Goal: Task Accomplishment & Management: Use online tool/utility

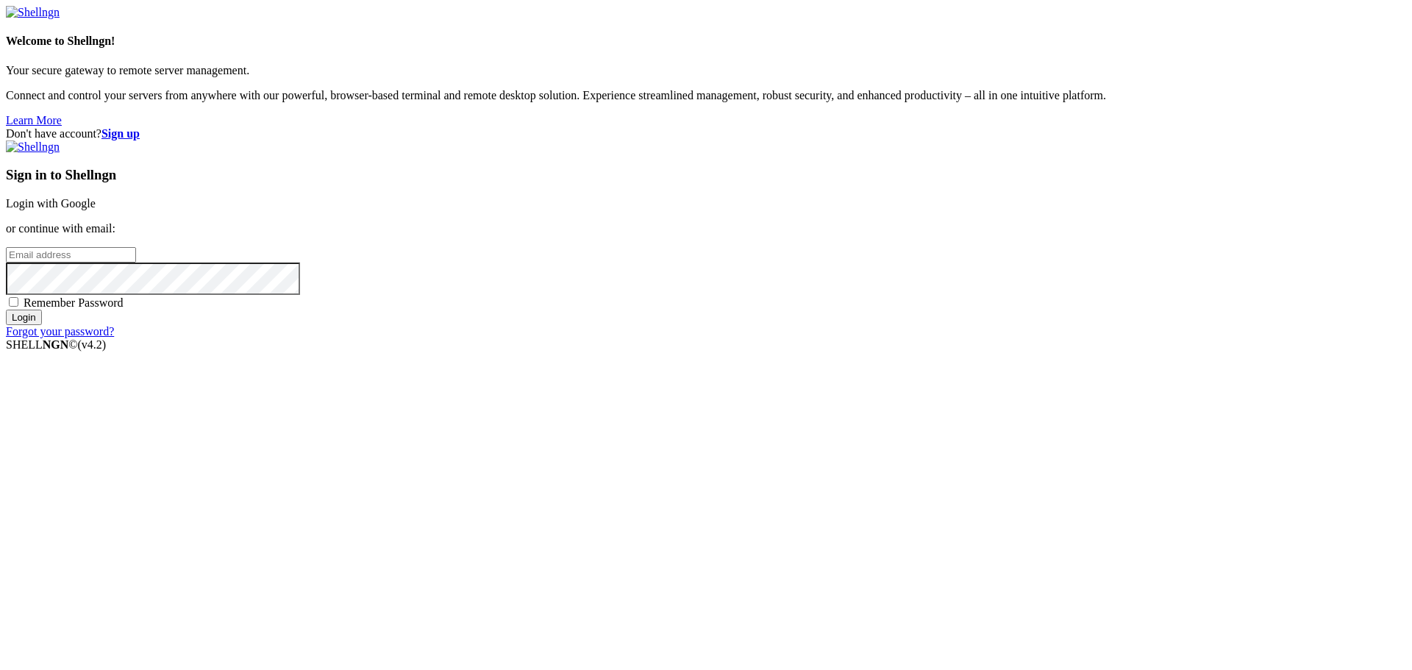
click at [96, 210] on link "Login with Google" at bounding box center [51, 203] width 90 height 13
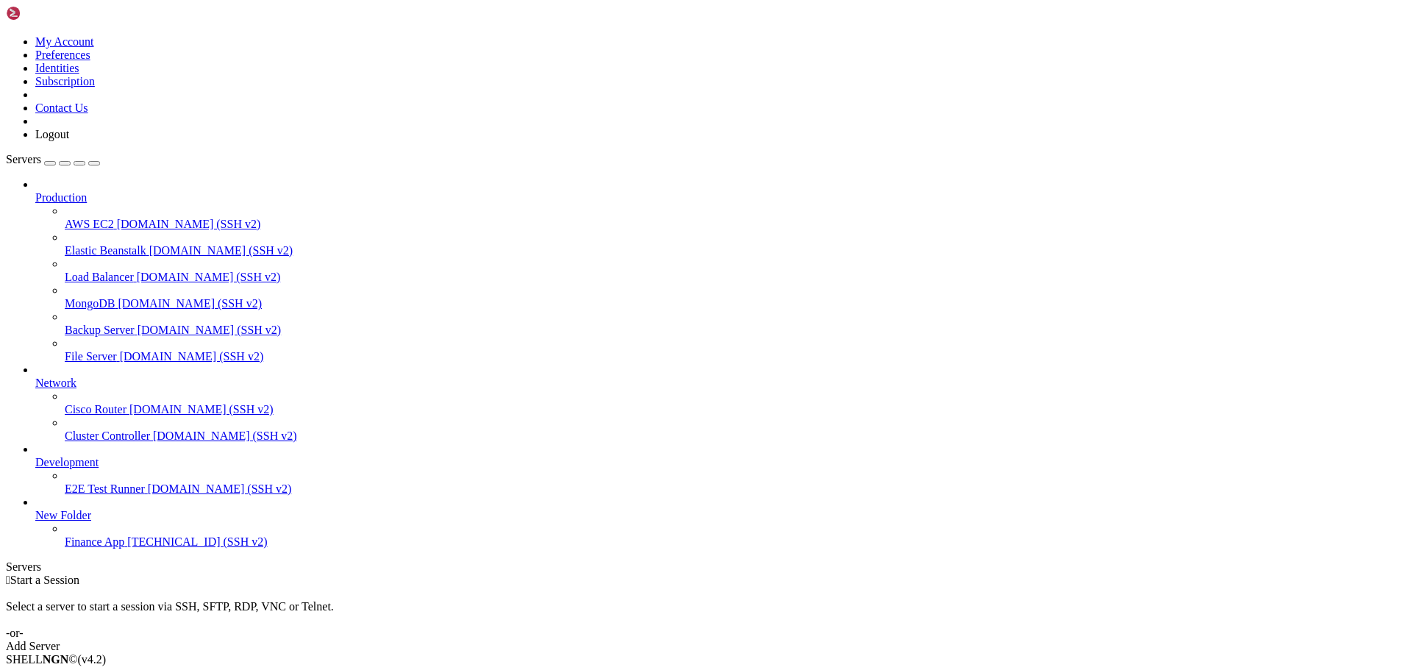
click at [129, 548] on span "[TECHNICAL_ID] (SSH v2)" at bounding box center [197, 541] width 140 height 13
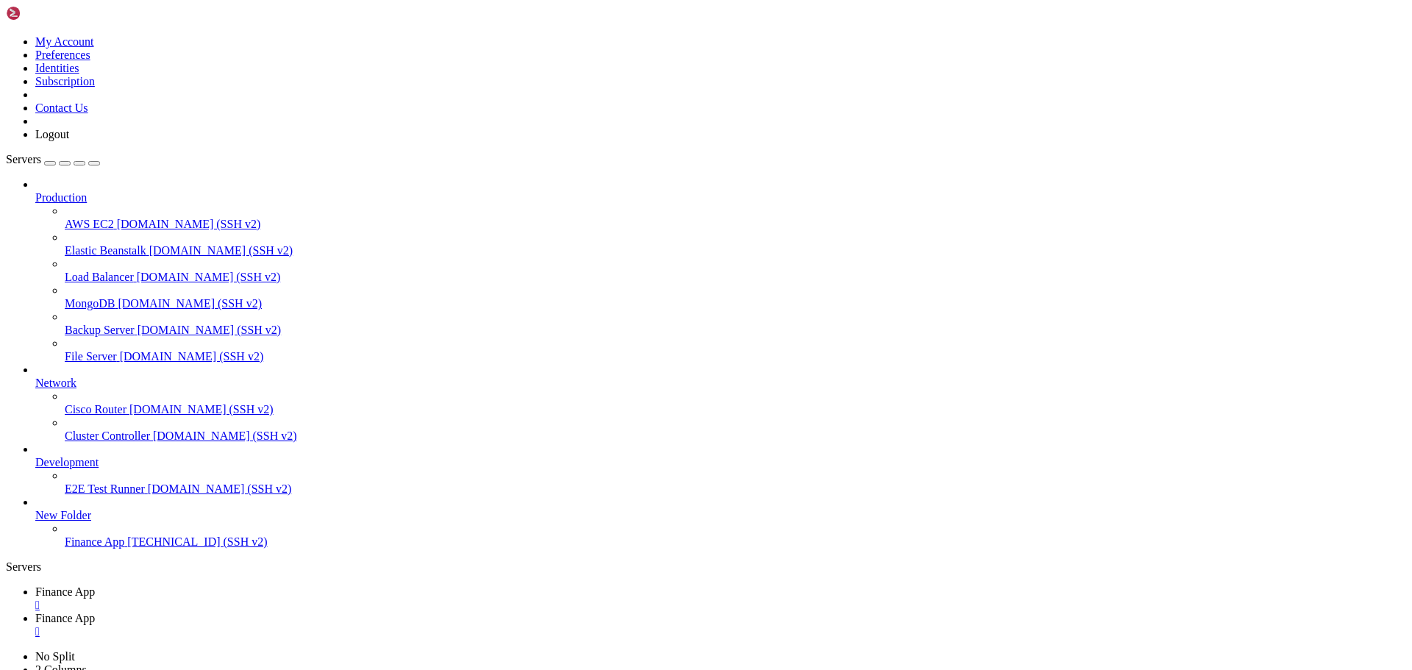
type input "/home/ubuntu/financeapp"
click at [217, 585] on link "Finance App " at bounding box center [720, 598] width 1371 height 26
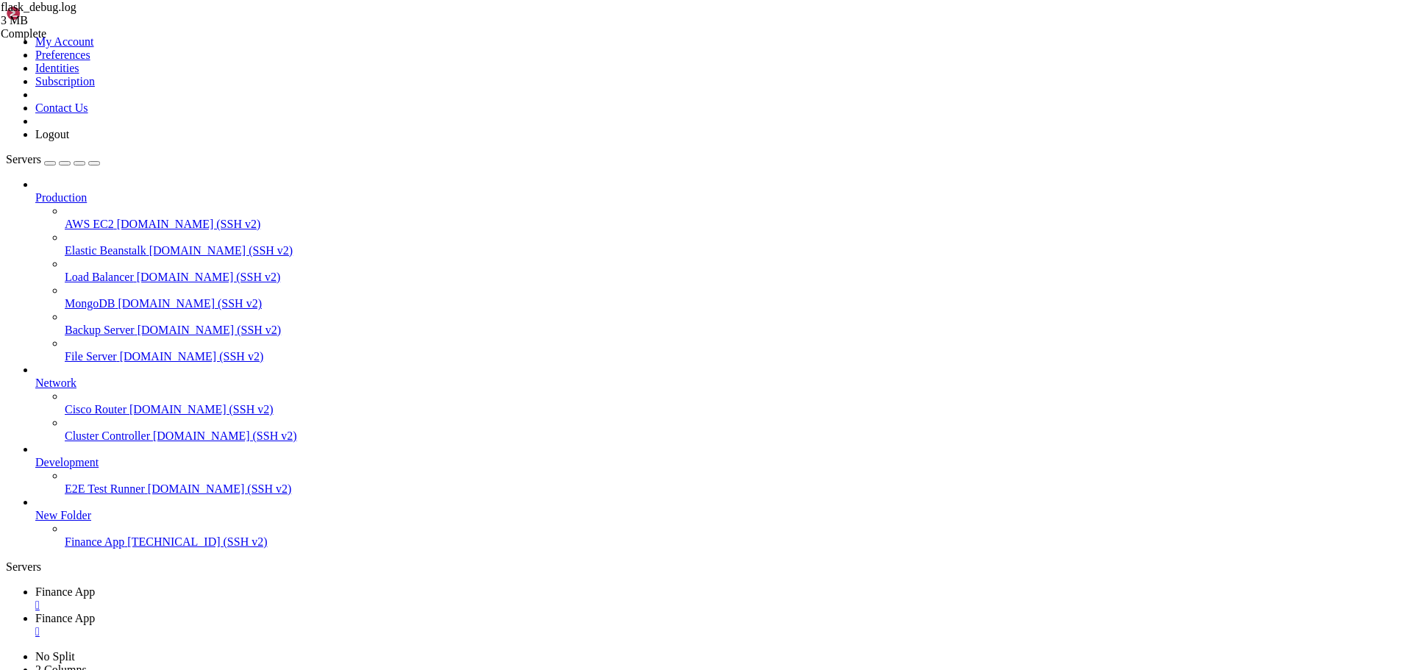
scroll to position [125, 0]
click at [95, 612] on span "Finance App" at bounding box center [65, 618] width 60 height 13
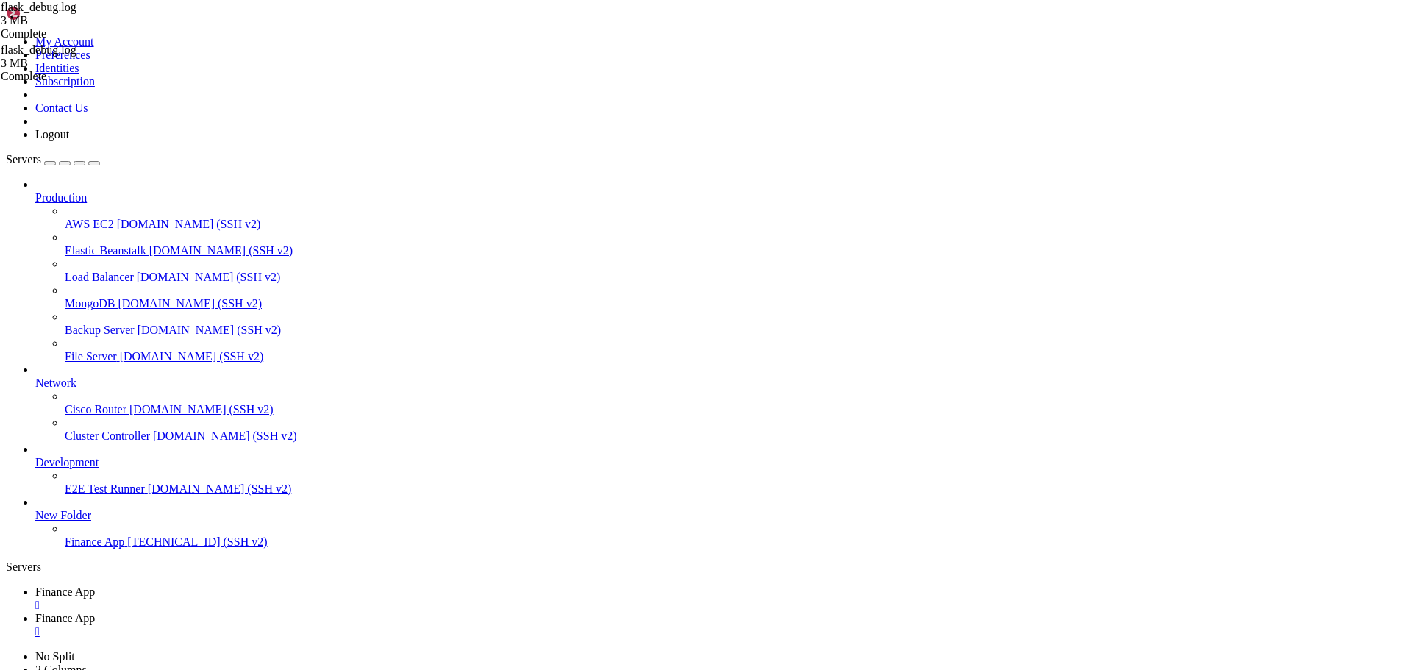
scroll to position [23522, 0]
click at [238, 585] on link "Finance App " at bounding box center [720, 598] width 1371 height 26
click at [324, 612] on link "Finance App " at bounding box center [720, 625] width 1371 height 26
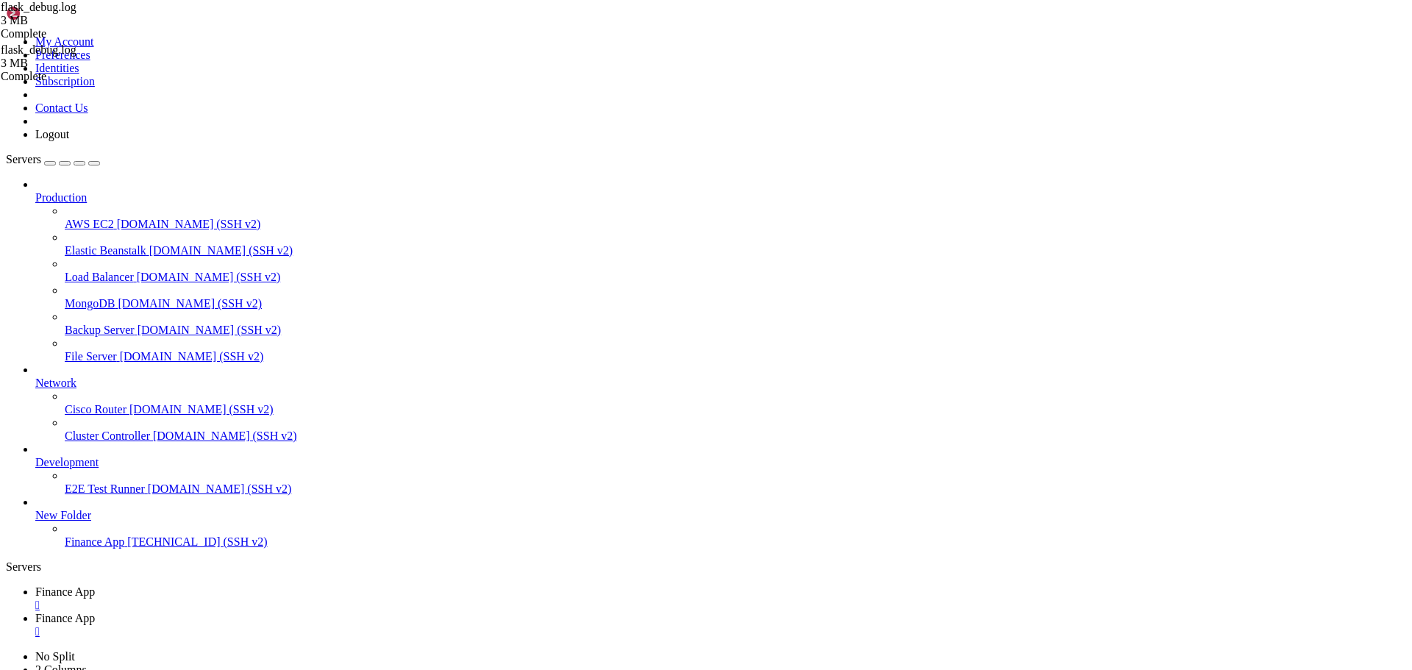
drag, startPoint x: 388, startPoint y: 13, endPoint x: 399, endPoint y: 22, distance: 14.1
click at [388, 625] on div "" at bounding box center [720, 631] width 1371 height 13
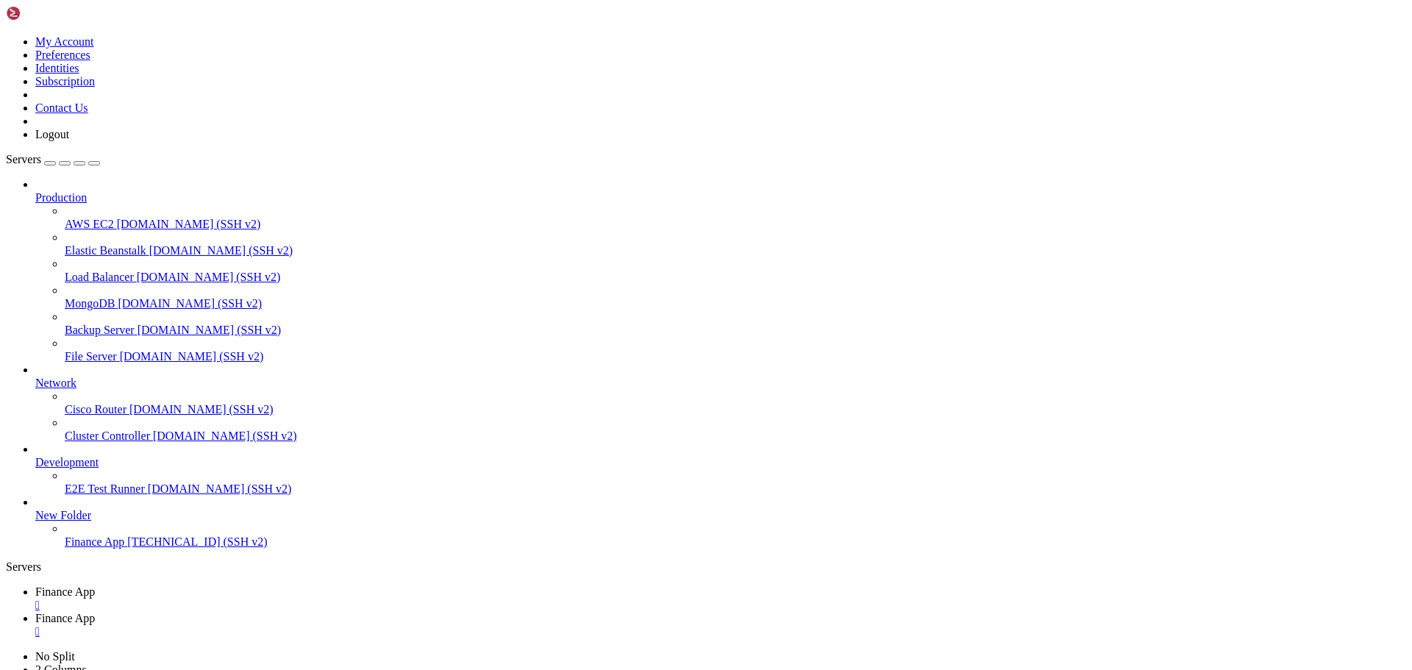
type input "/home/ubuntu/financeapp"
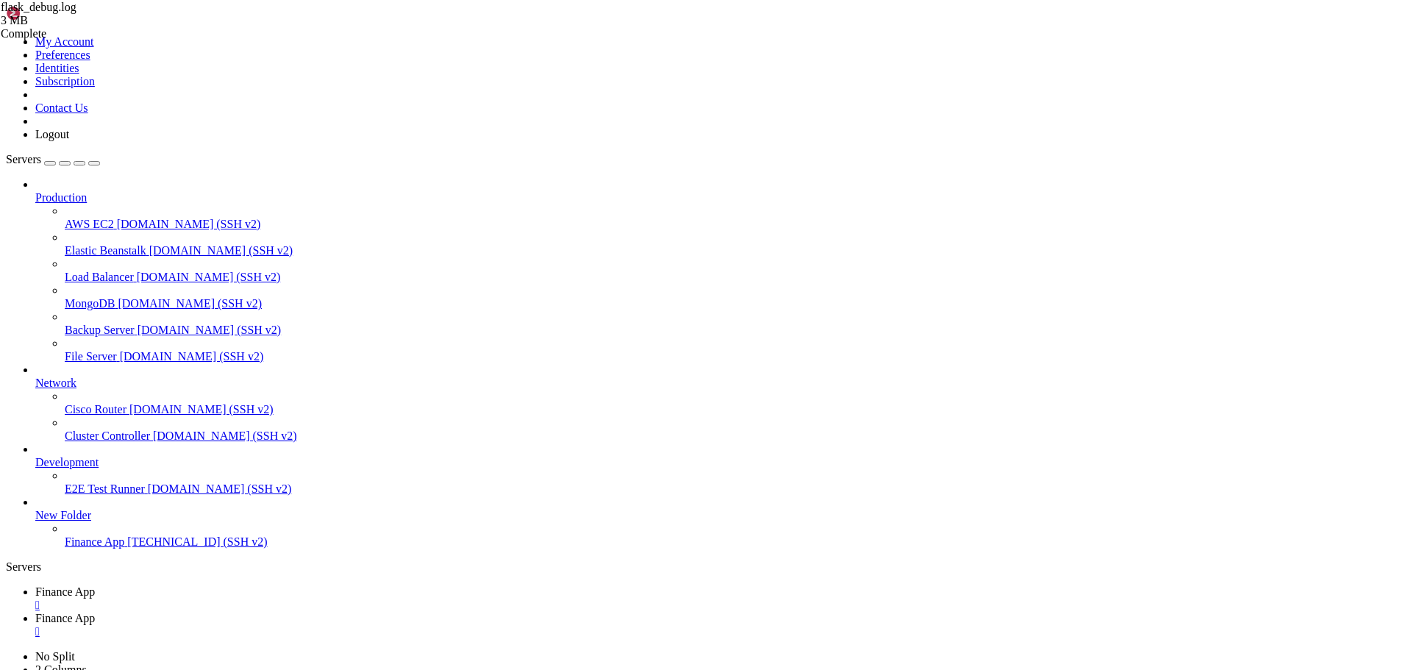
type textarea "INFO:sqlalchemy.engine.Engine:[raw sql] {} ERROR:main:Exception on /Debts [GET]"
click at [219, 585] on link "Finance App " at bounding box center [720, 598] width 1371 height 26
drag, startPoint x: 318, startPoint y: 18, endPoint x: 329, endPoint y: 18, distance: 11.0
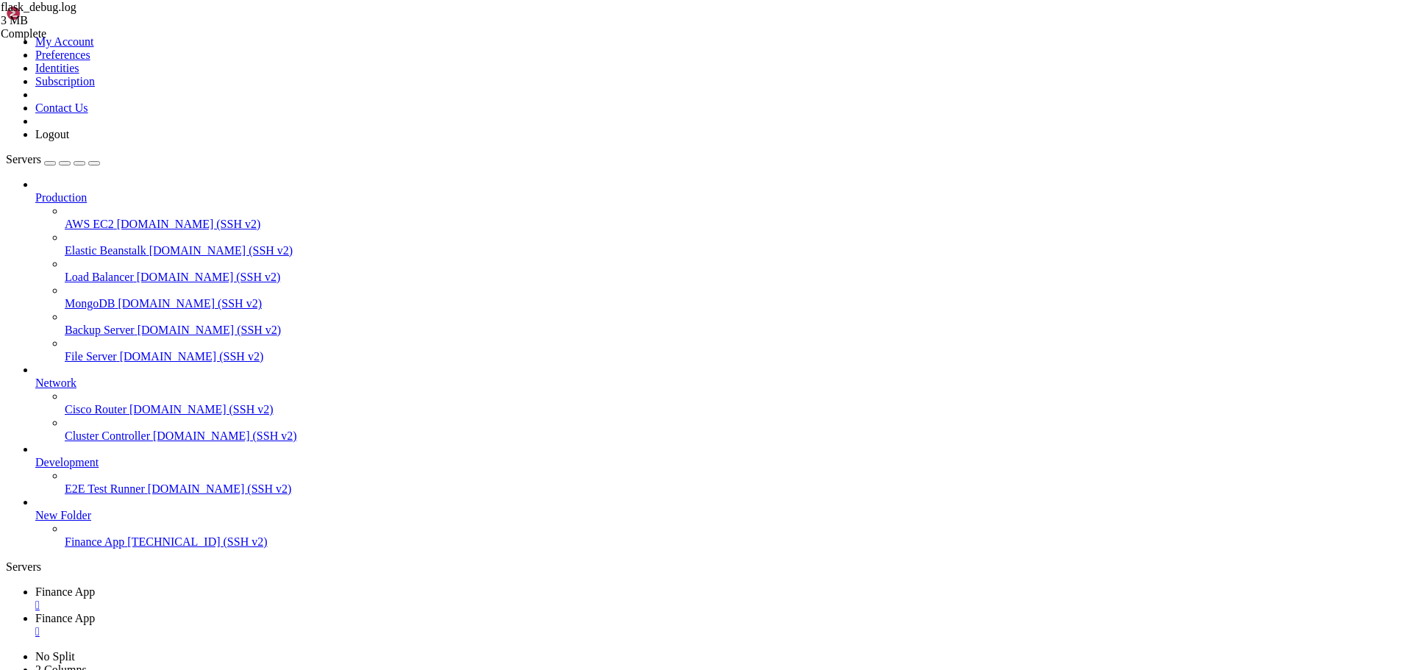
click at [35, 612] on icon at bounding box center [35, 618] width 0 height 13
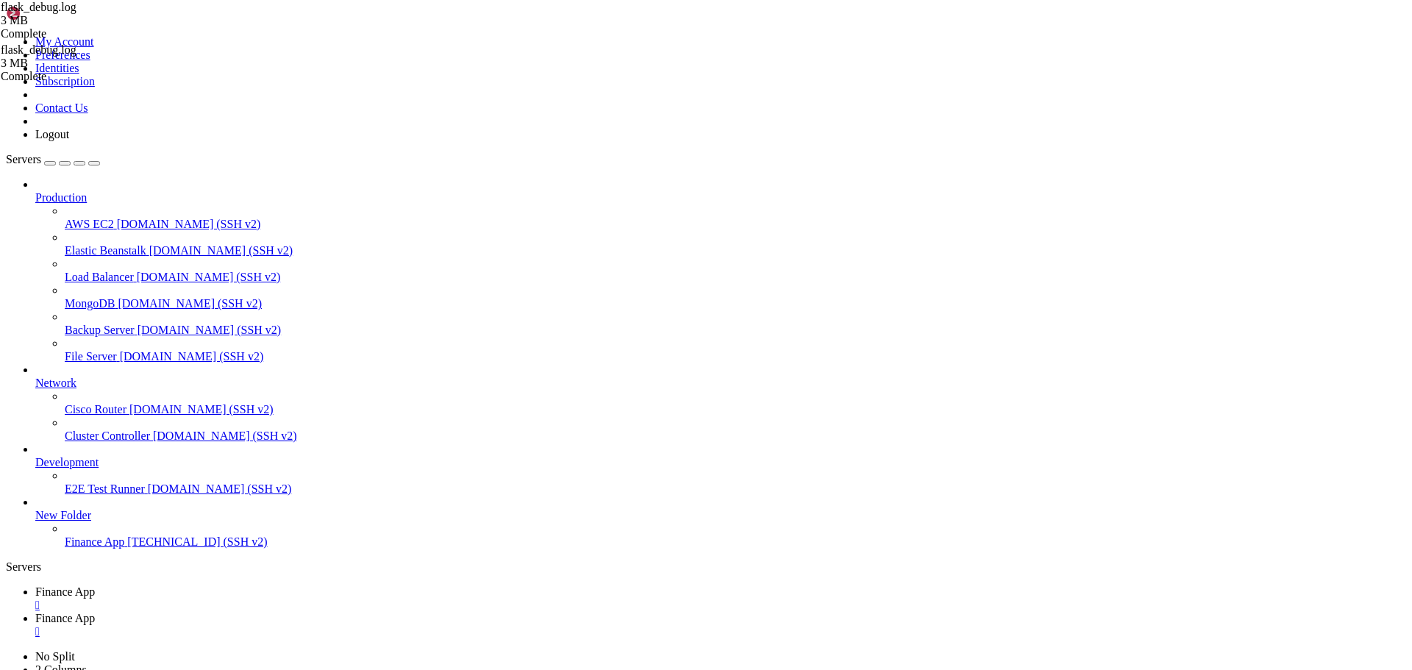
click at [95, 585] on span "Finance App" at bounding box center [65, 591] width 60 height 13
click at [95, 612] on span "Finance App" at bounding box center [65, 618] width 60 height 13
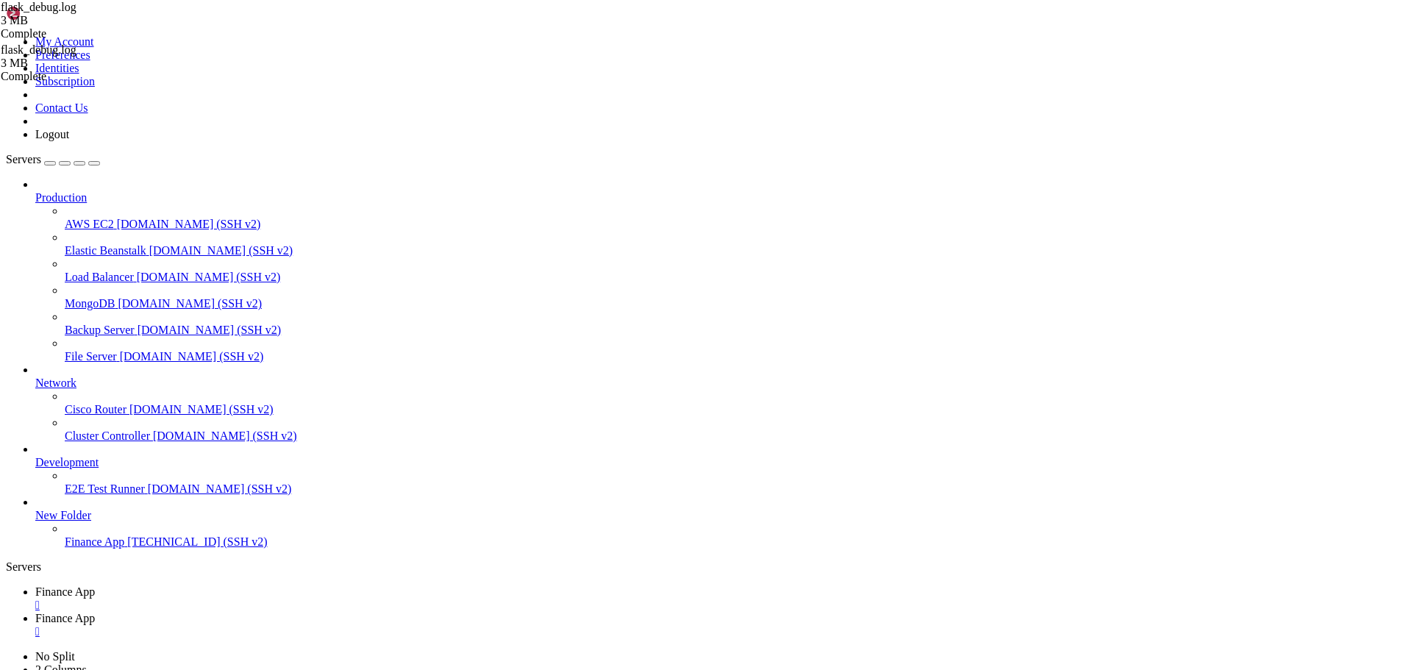
type textarea "INFO:sqlalchemy.engine.Engine:SELECT DATABASE()"
click at [35, 585] on icon at bounding box center [35, 591] width 0 height 13
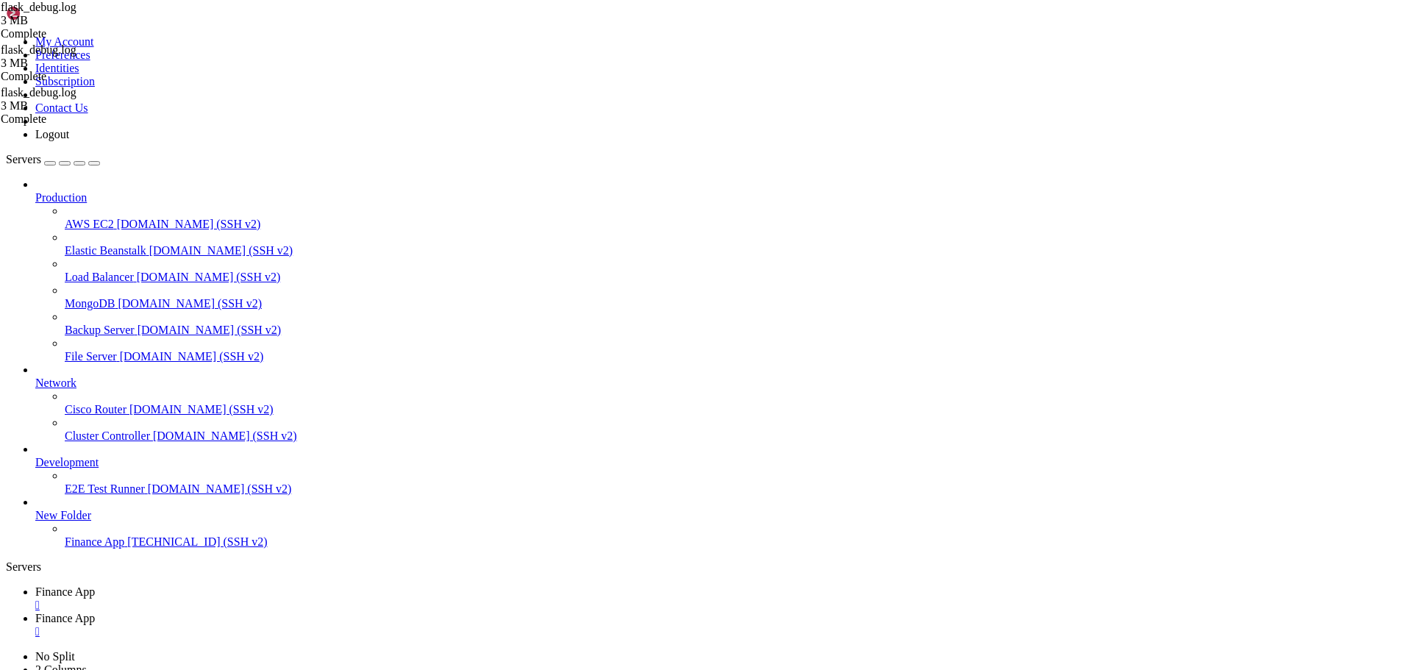
click at [95, 612] on span "Finance App" at bounding box center [65, 618] width 60 height 13
click at [224, 585] on link "Finance App " at bounding box center [720, 598] width 1371 height 26
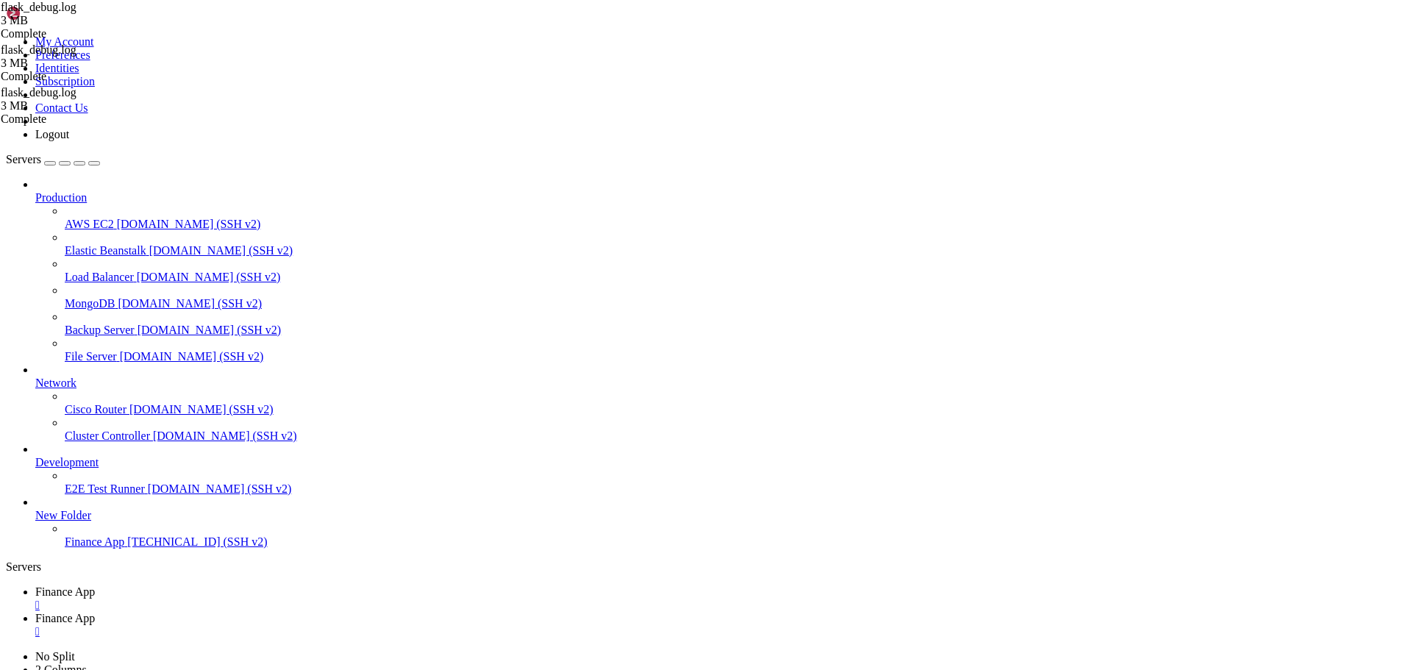
scroll to position [1000, 0]
drag, startPoint x: 346, startPoint y: 25, endPoint x: 410, endPoint y: 173, distance: 161.0
click at [346, 612] on link "Finance App " at bounding box center [720, 625] width 1371 height 26
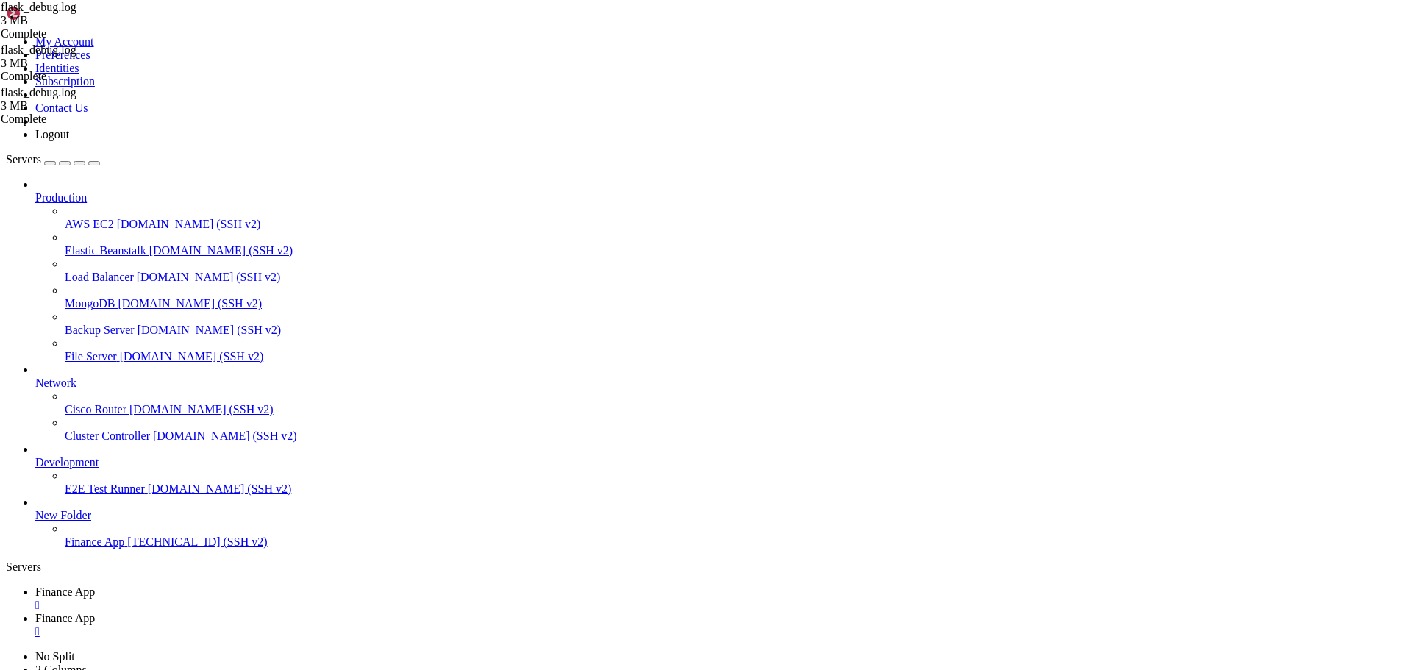
click at [95, 585] on span "Finance App" at bounding box center [65, 591] width 60 height 13
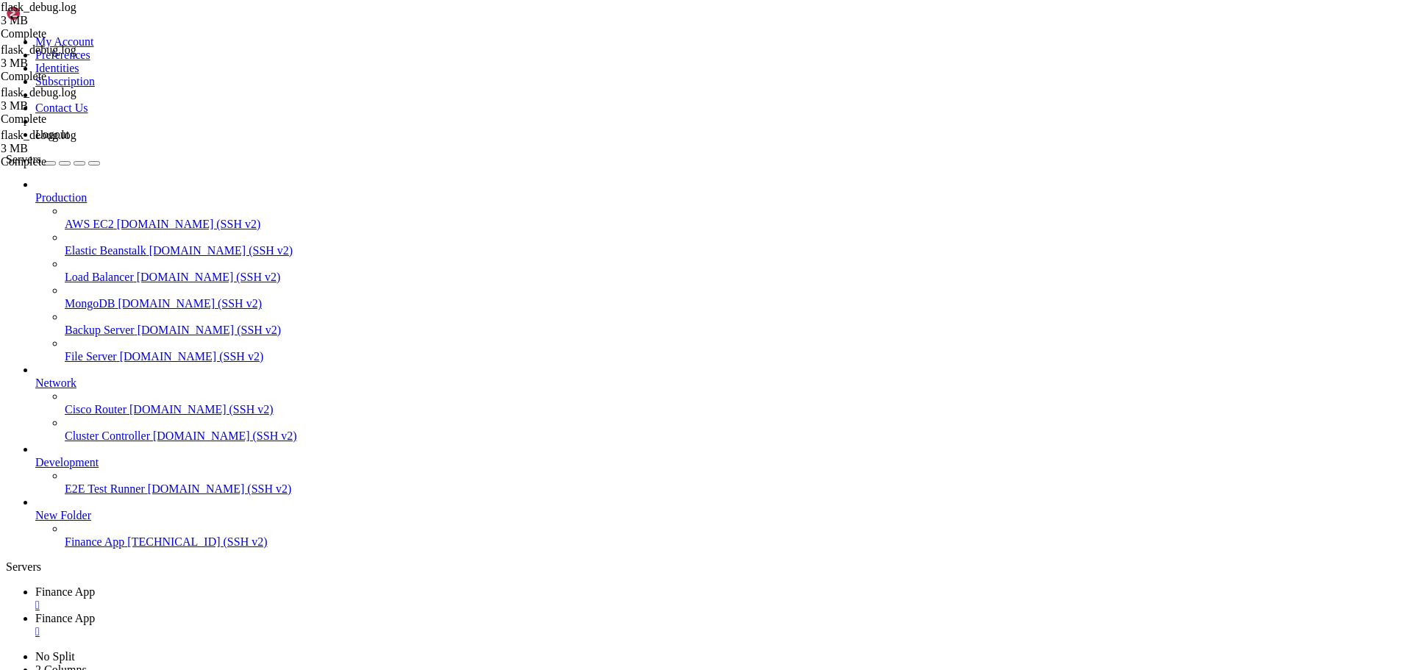
click at [348, 612] on link "Finance App " at bounding box center [720, 625] width 1371 height 26
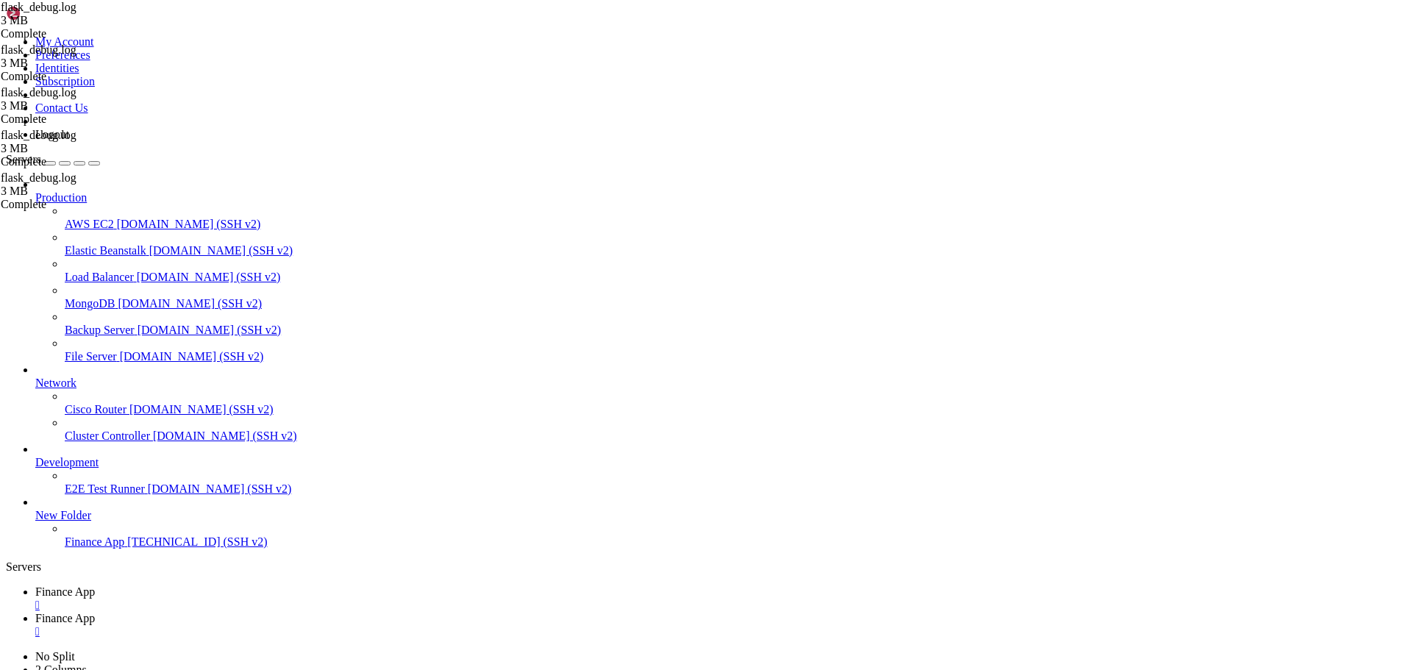
type textarea "response = self.full_dispatch_request()"
click at [95, 585] on span "Finance App" at bounding box center [65, 591] width 60 height 13
click at [95, 612] on span "Finance App" at bounding box center [65, 618] width 60 height 13
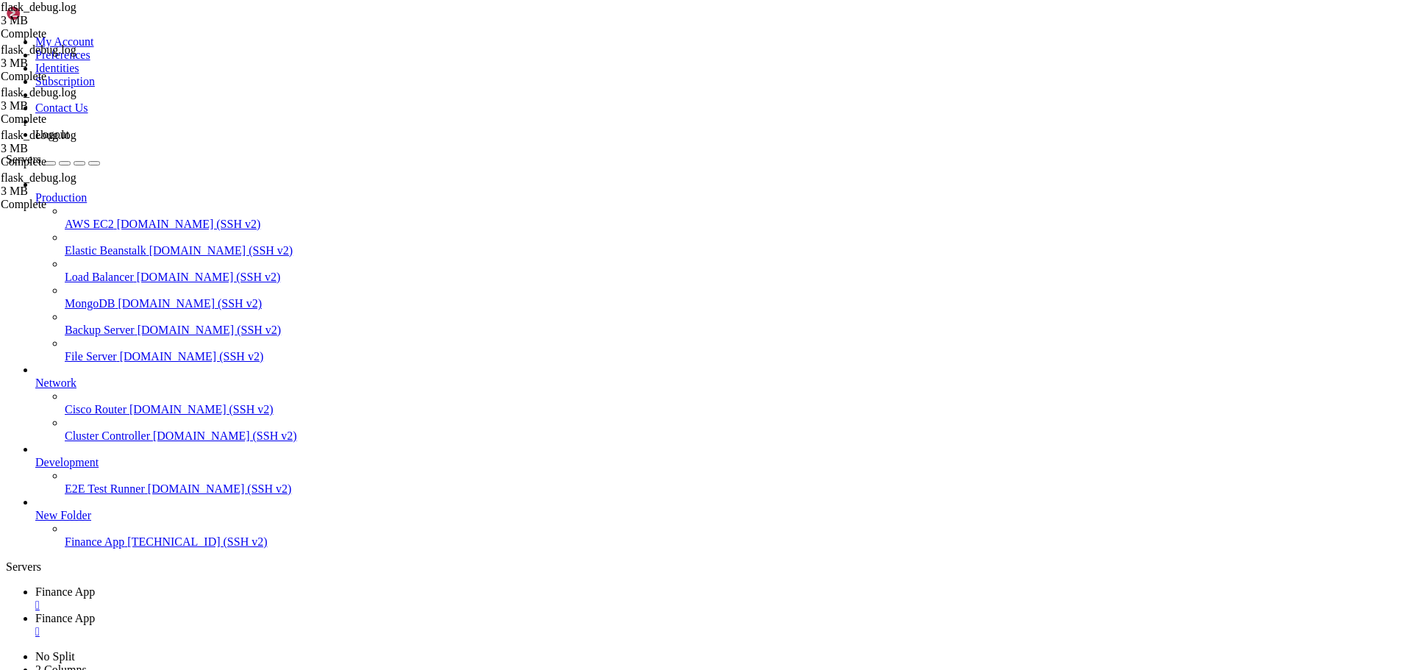
click at [95, 585] on span "Finance App" at bounding box center [65, 591] width 60 height 13
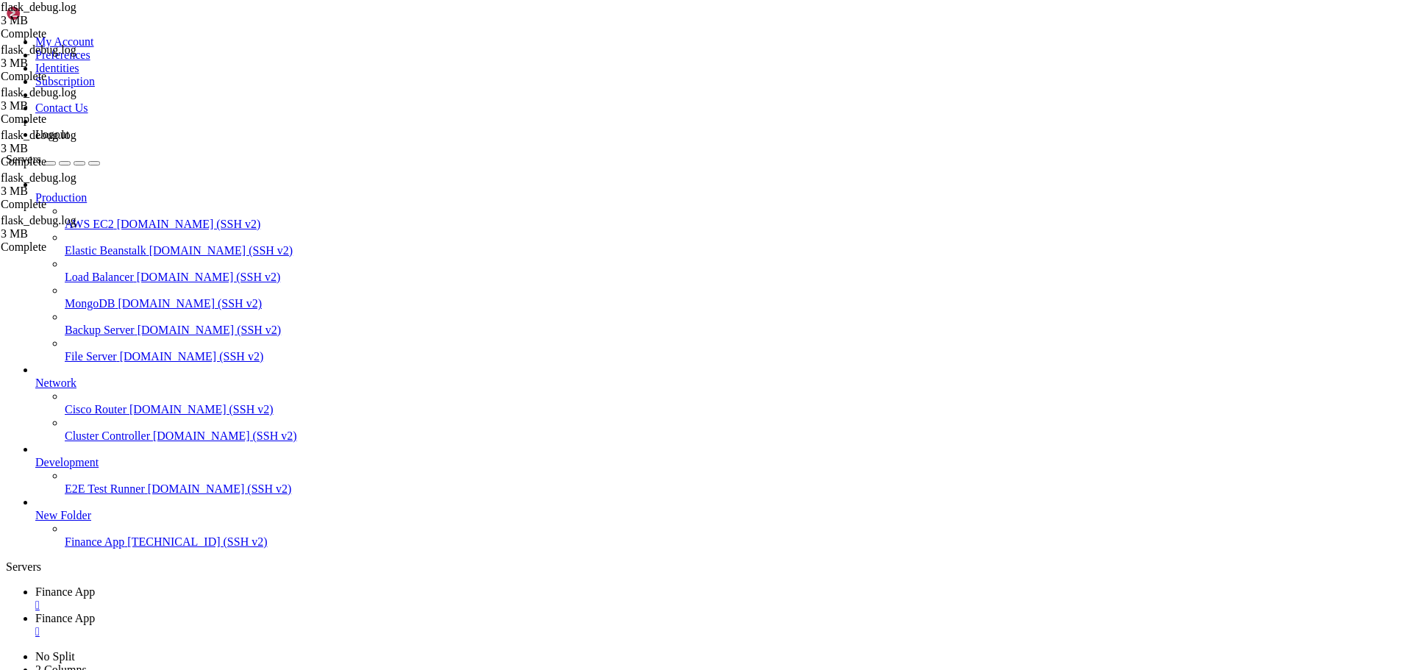
click at [95, 612] on span "Finance App" at bounding box center [65, 618] width 60 height 13
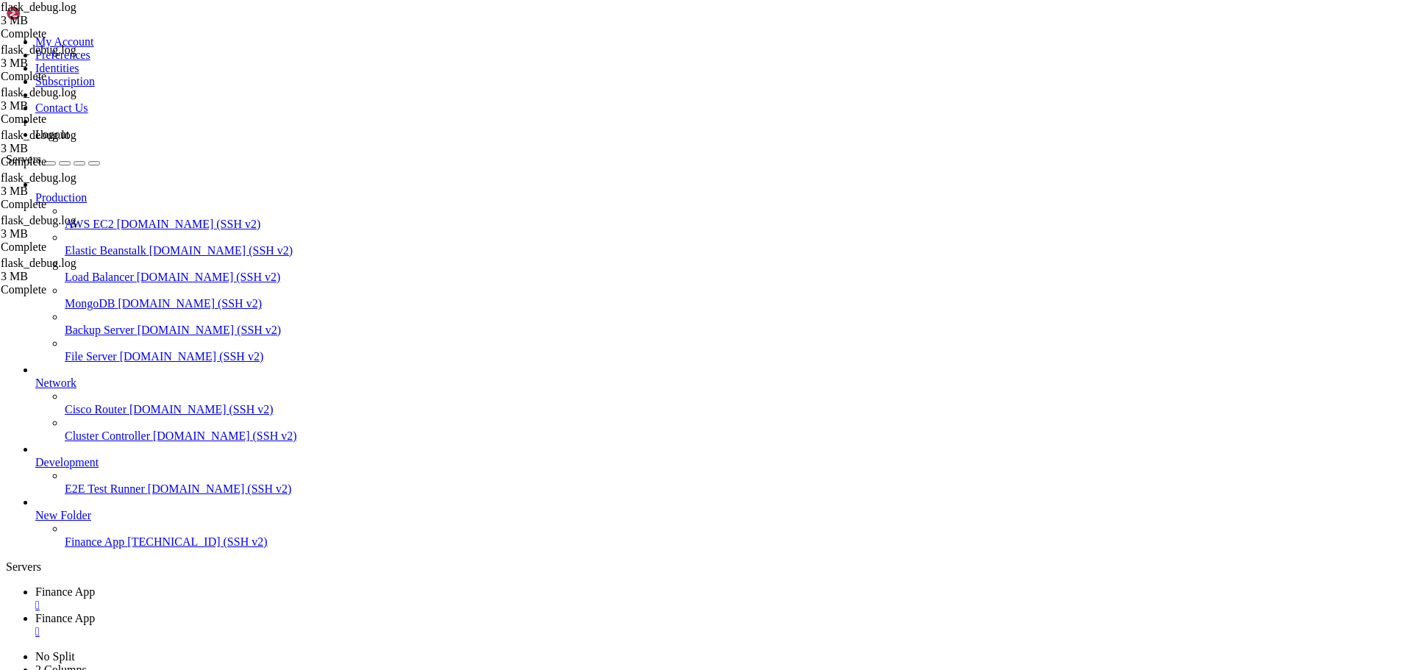
click at [235, 585] on link "Finance App " at bounding box center [720, 598] width 1371 height 26
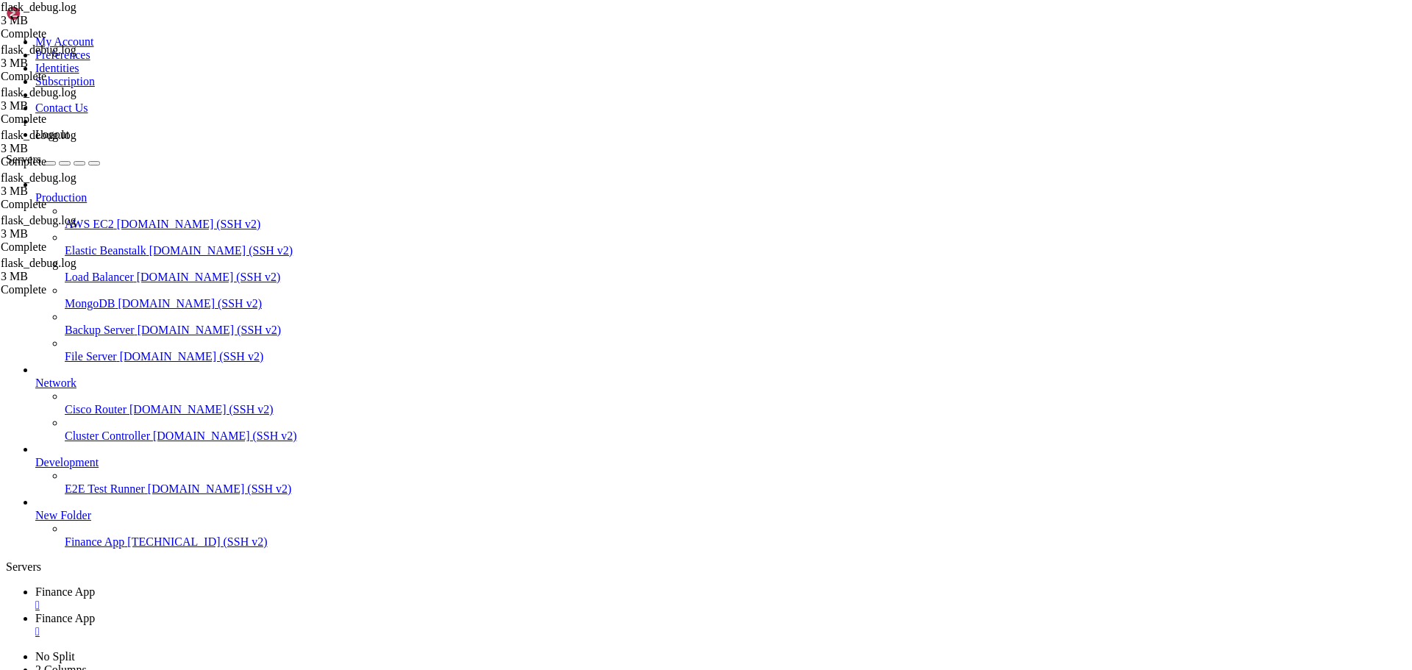
click at [95, 612] on span "Finance App" at bounding box center [65, 618] width 60 height 13
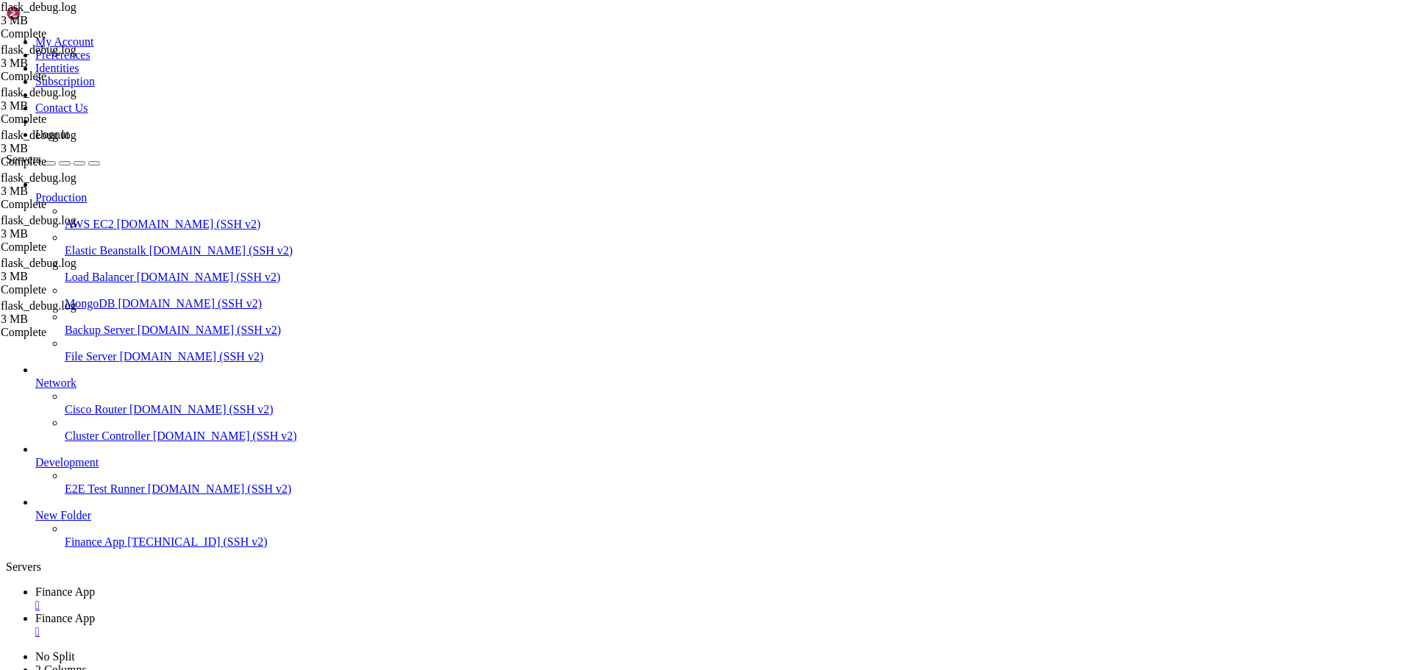
type textarea "Traceback (most recent call last):"
click at [95, 585] on span "Finance App" at bounding box center [65, 591] width 60 height 13
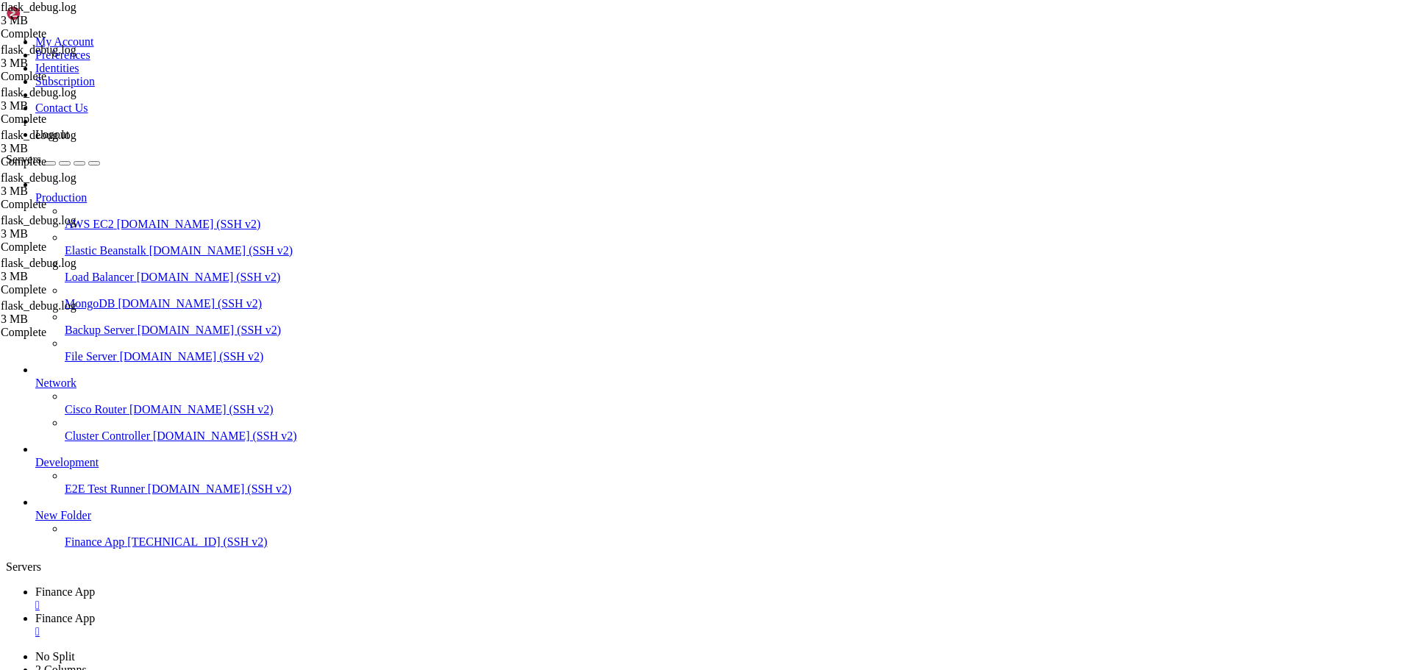
click at [95, 612] on span "Finance App" at bounding box center [65, 618] width 60 height 13
click at [95, 585] on span "Finance App" at bounding box center [65, 591] width 60 height 13
click at [340, 612] on link "Finance App " at bounding box center [720, 625] width 1371 height 26
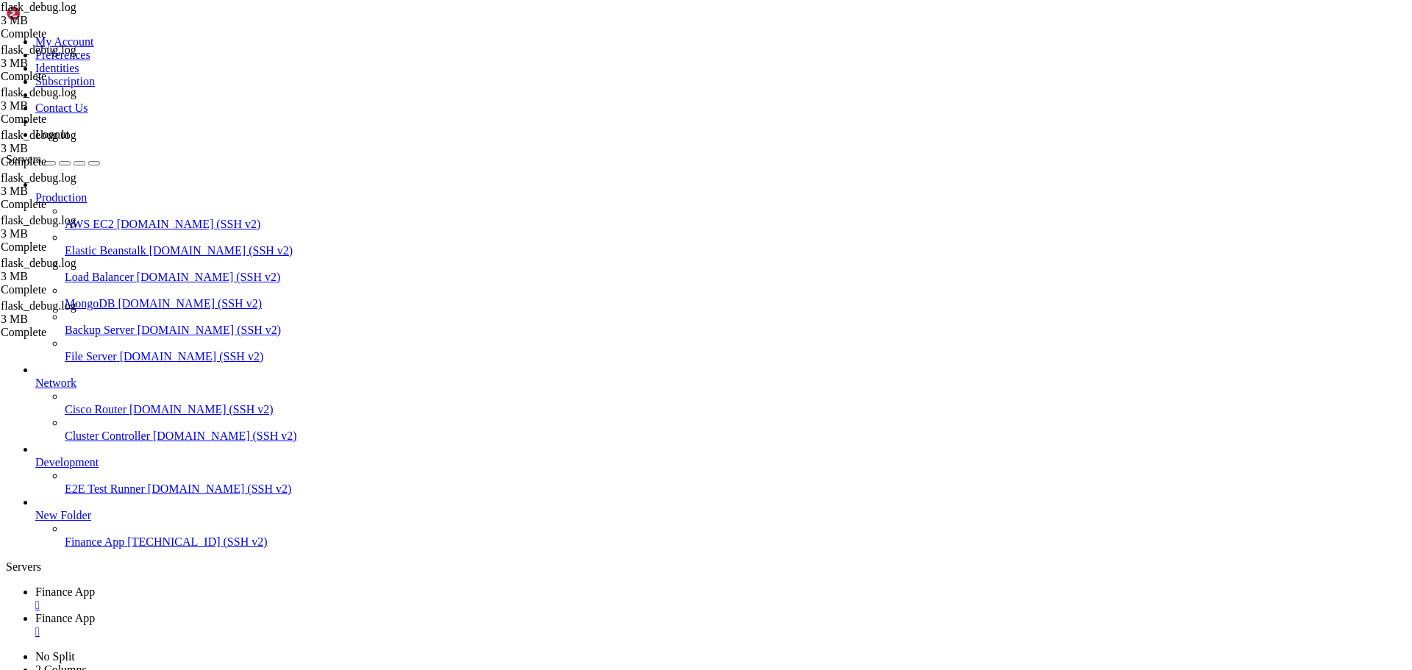
click at [95, 585] on span "Finance App" at bounding box center [65, 591] width 60 height 13
